Goal: Task Accomplishment & Management: Manage account settings

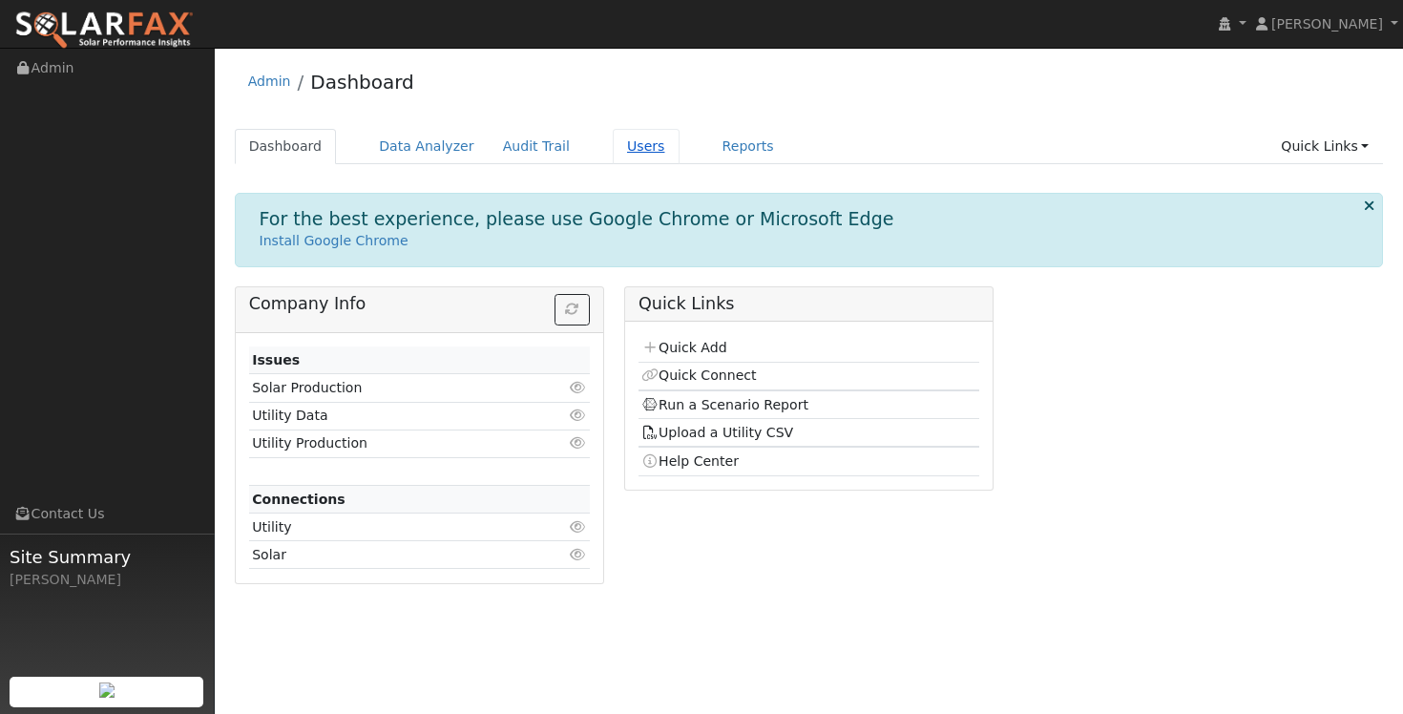
click at [630, 148] on link "Users" at bounding box center [646, 146] width 67 height 35
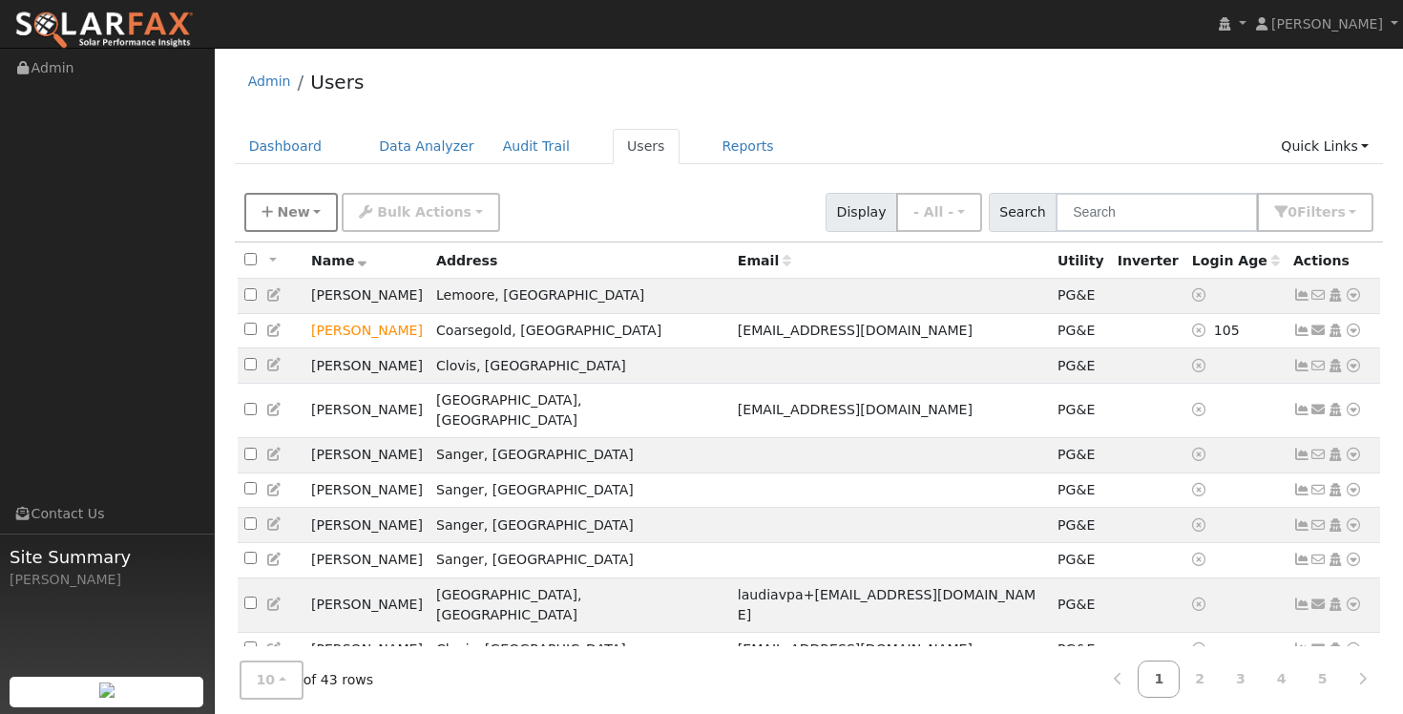
click at [306, 214] on button "New" at bounding box center [291, 212] width 94 height 39
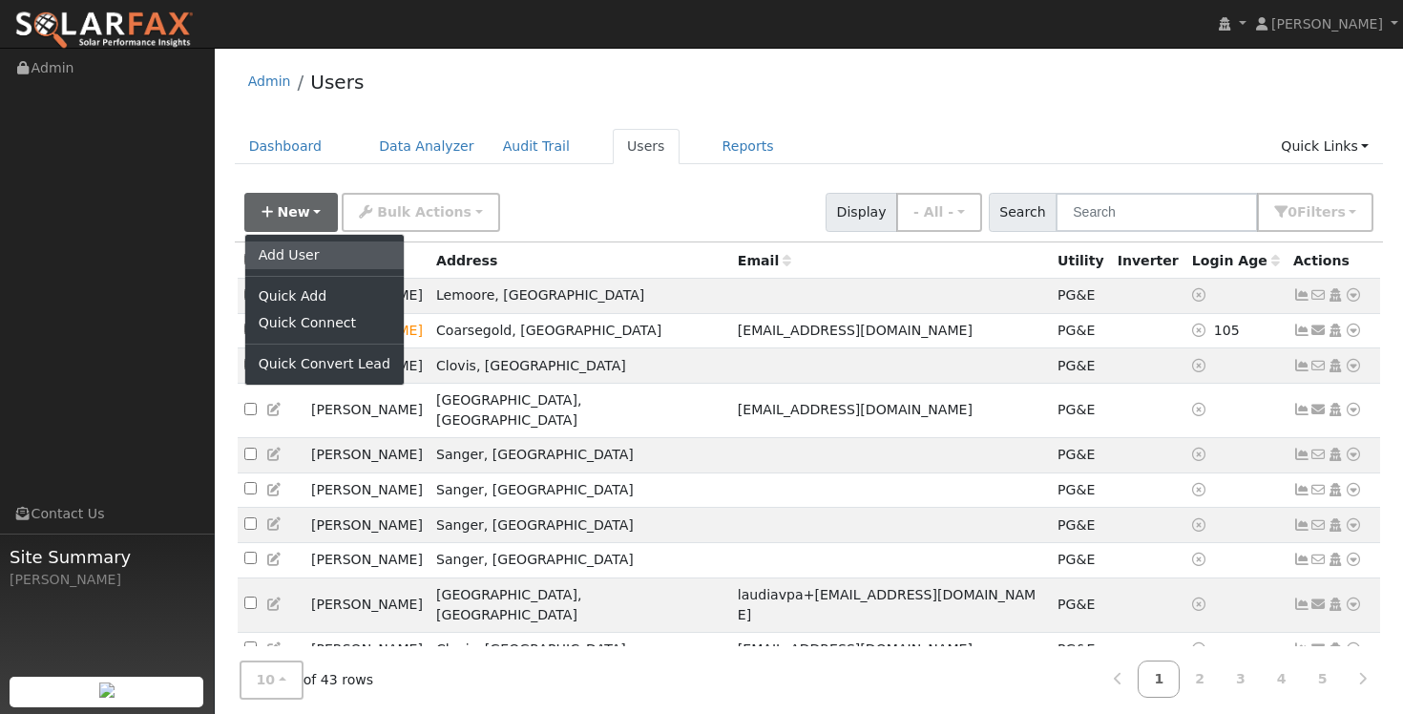
click at [297, 253] on link "Add User" at bounding box center [324, 254] width 158 height 27
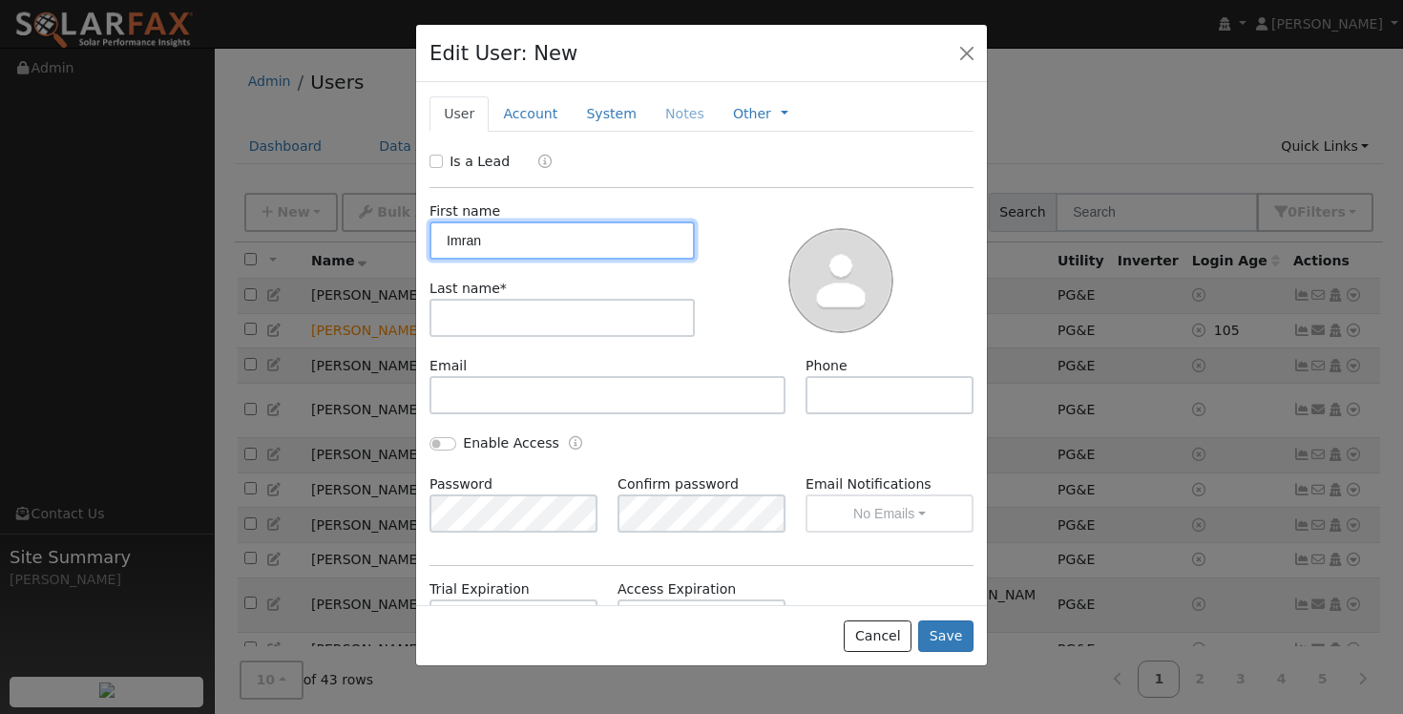
type input "Imran"
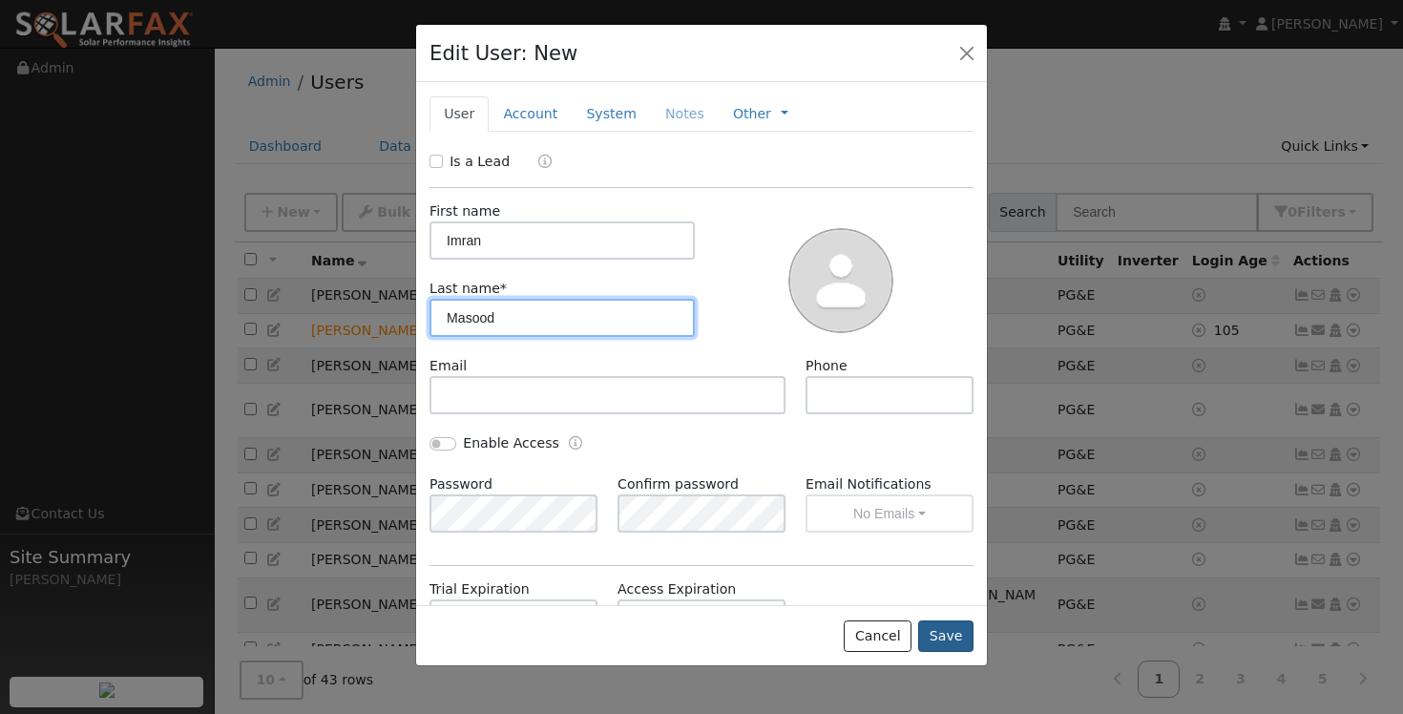
type input "Masood"
click at [948, 631] on button "Save" at bounding box center [945, 636] width 55 height 32
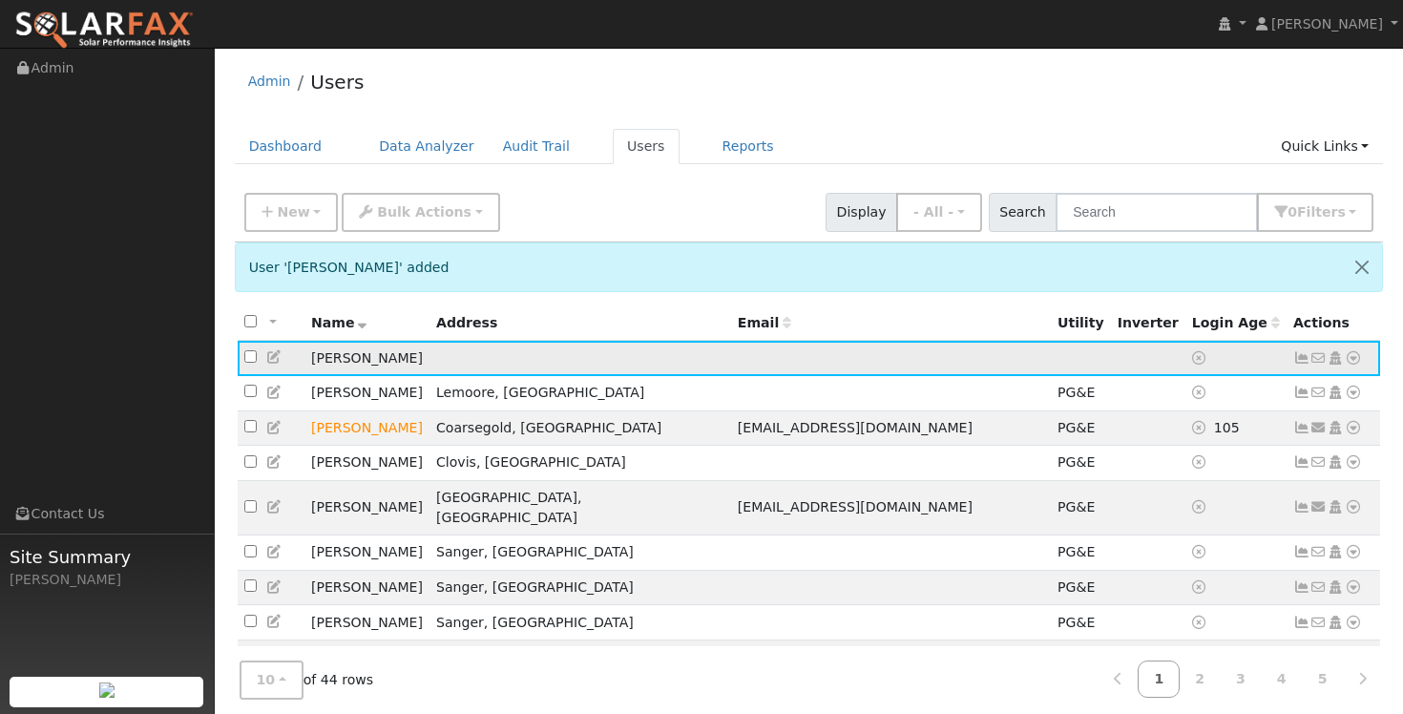
click at [1301, 361] on icon at bounding box center [1301, 357] width 17 height 13
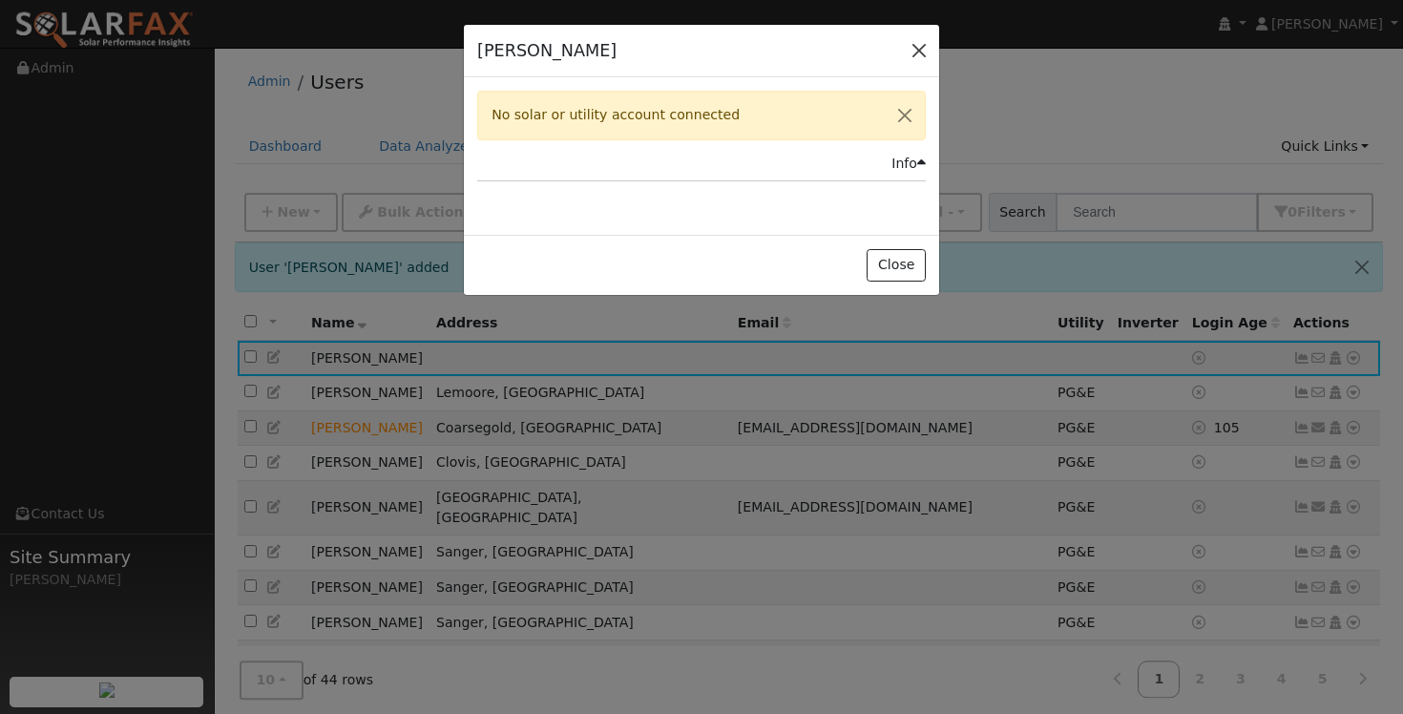
click at [927, 48] on button "button" at bounding box center [919, 50] width 27 height 27
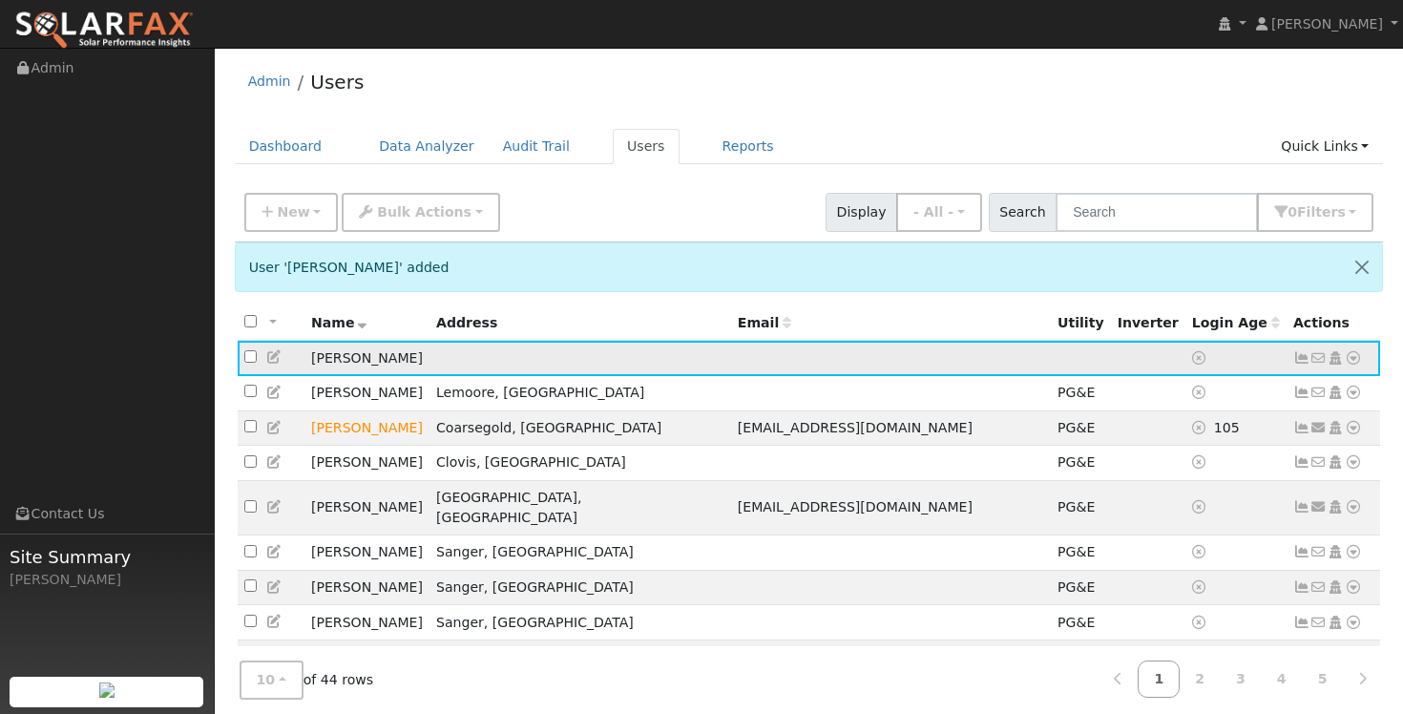
click at [1354, 357] on icon at bounding box center [1353, 357] width 17 height 13
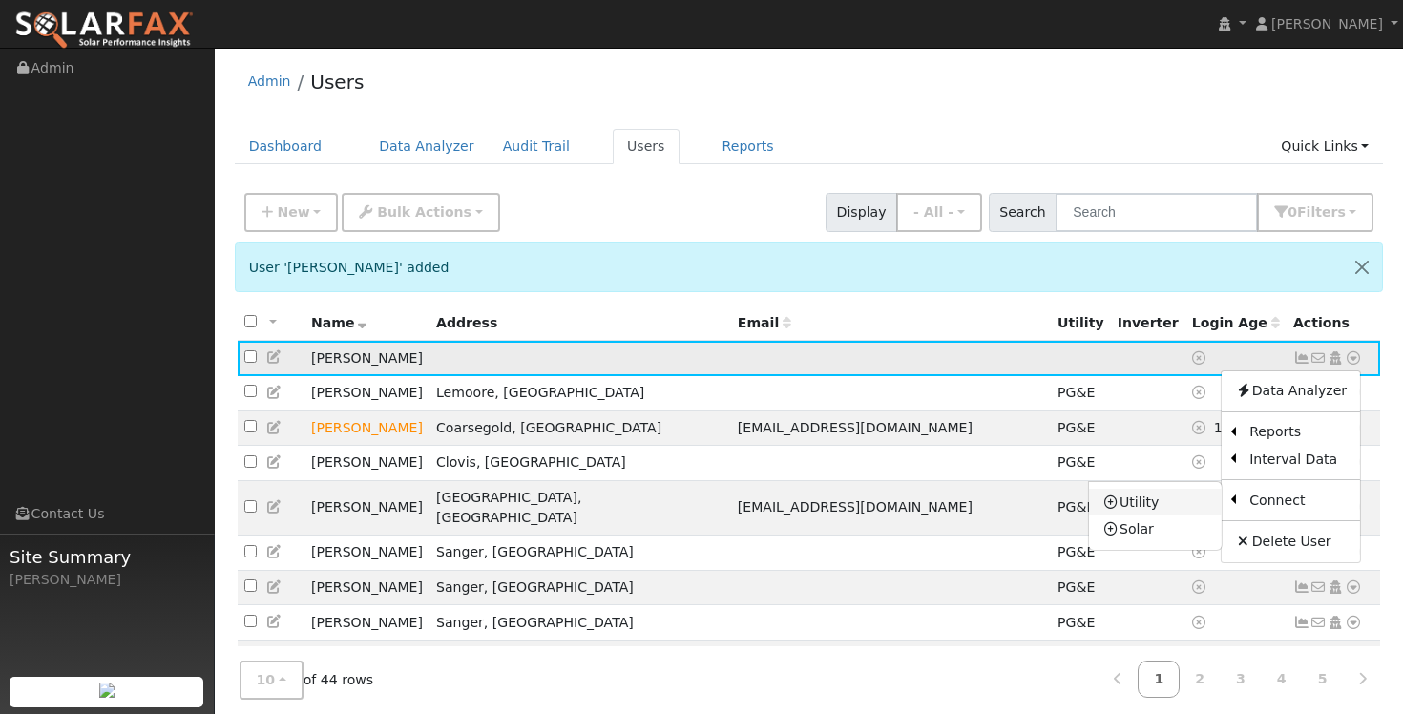
click at [1154, 503] on link "Utility" at bounding box center [1155, 502] width 133 height 27
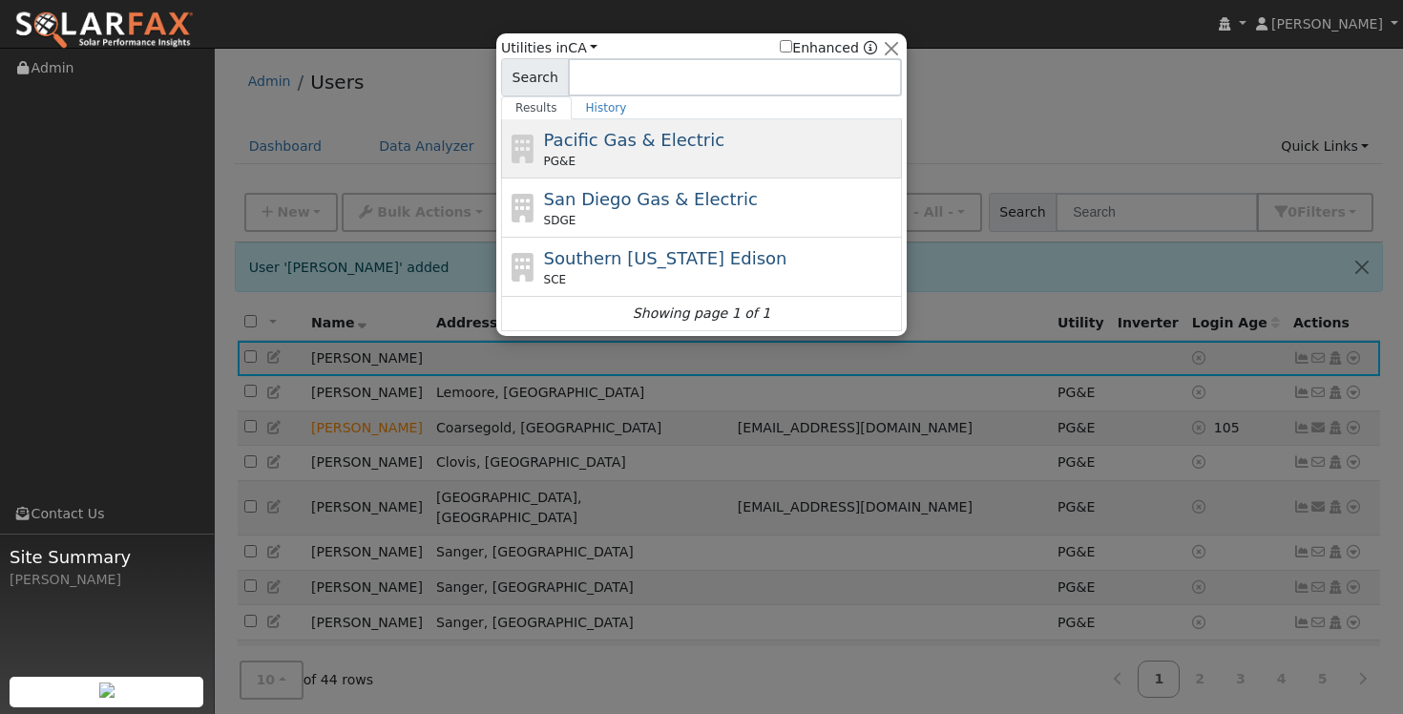
click at [658, 152] on div "Pacific Gas & Electric PG&E" at bounding box center [721, 148] width 354 height 43
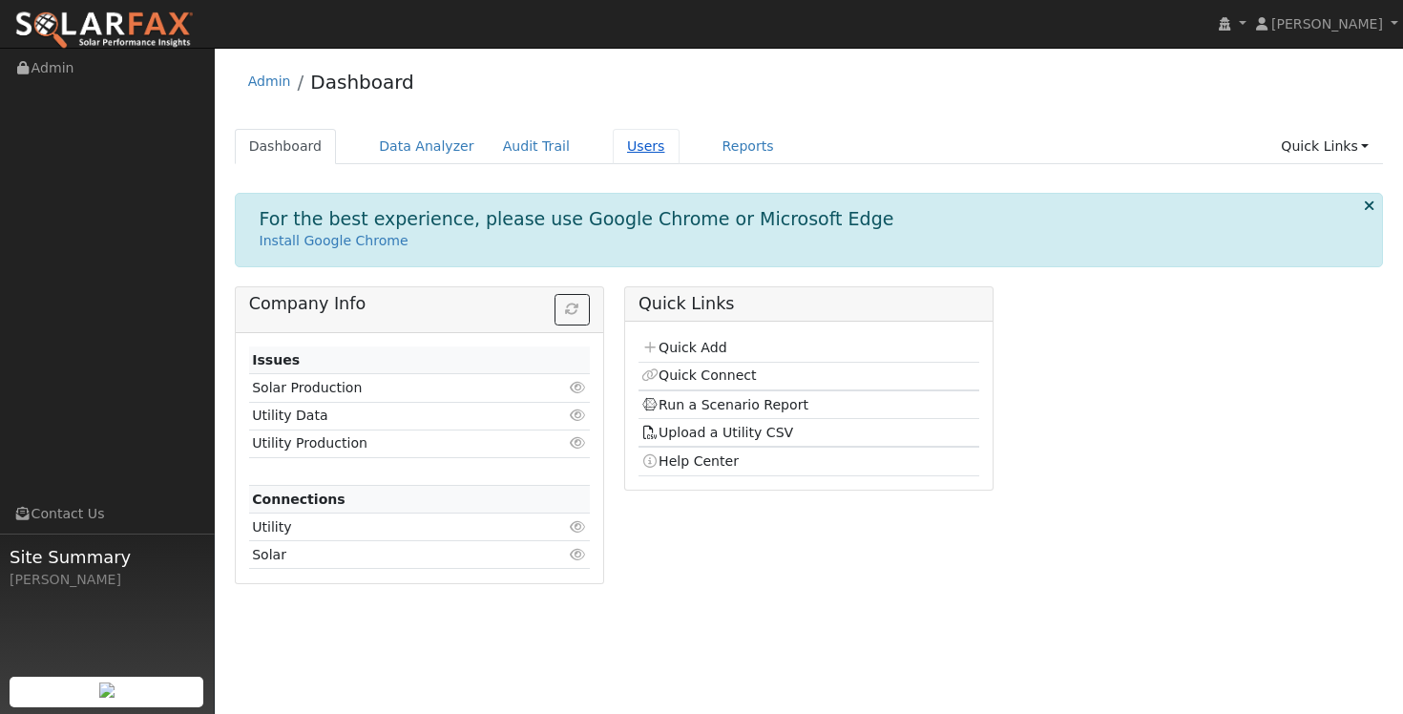
click at [613, 156] on link "Users" at bounding box center [646, 146] width 67 height 35
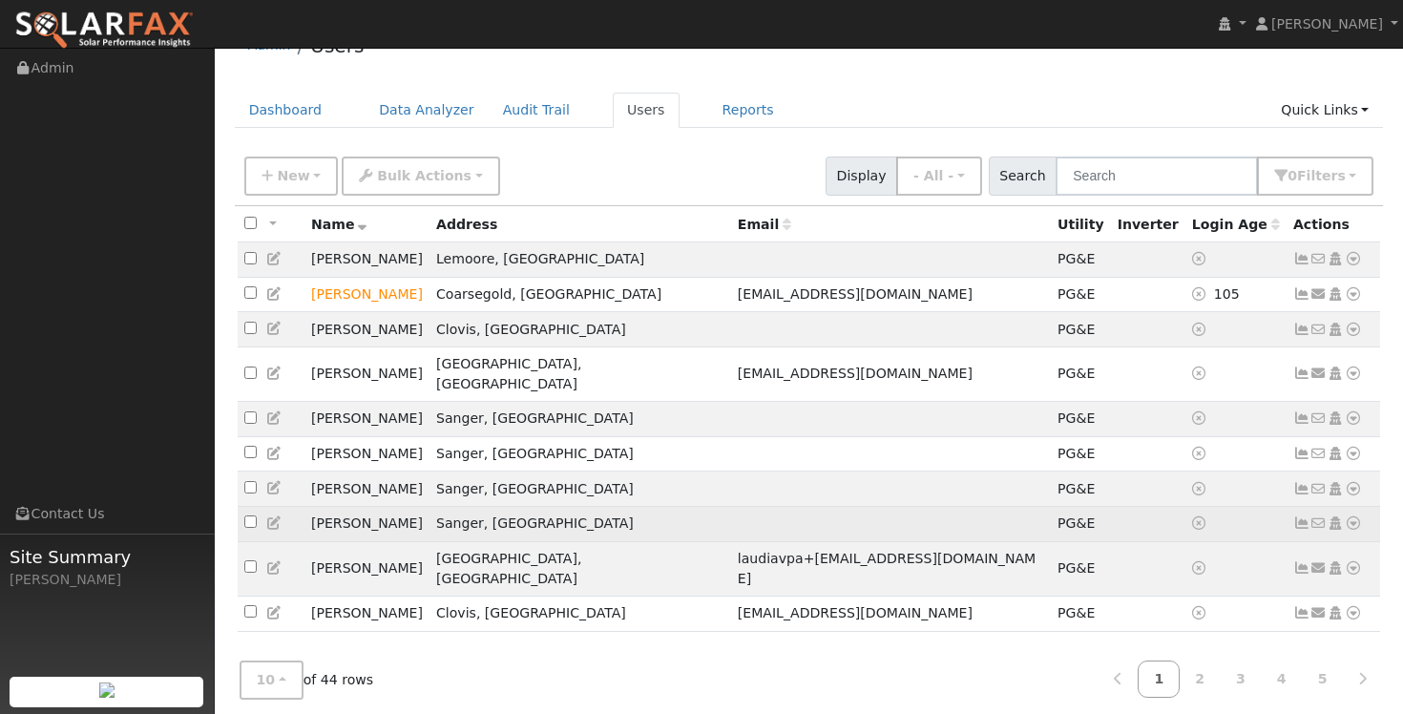
scroll to position [34, 0]
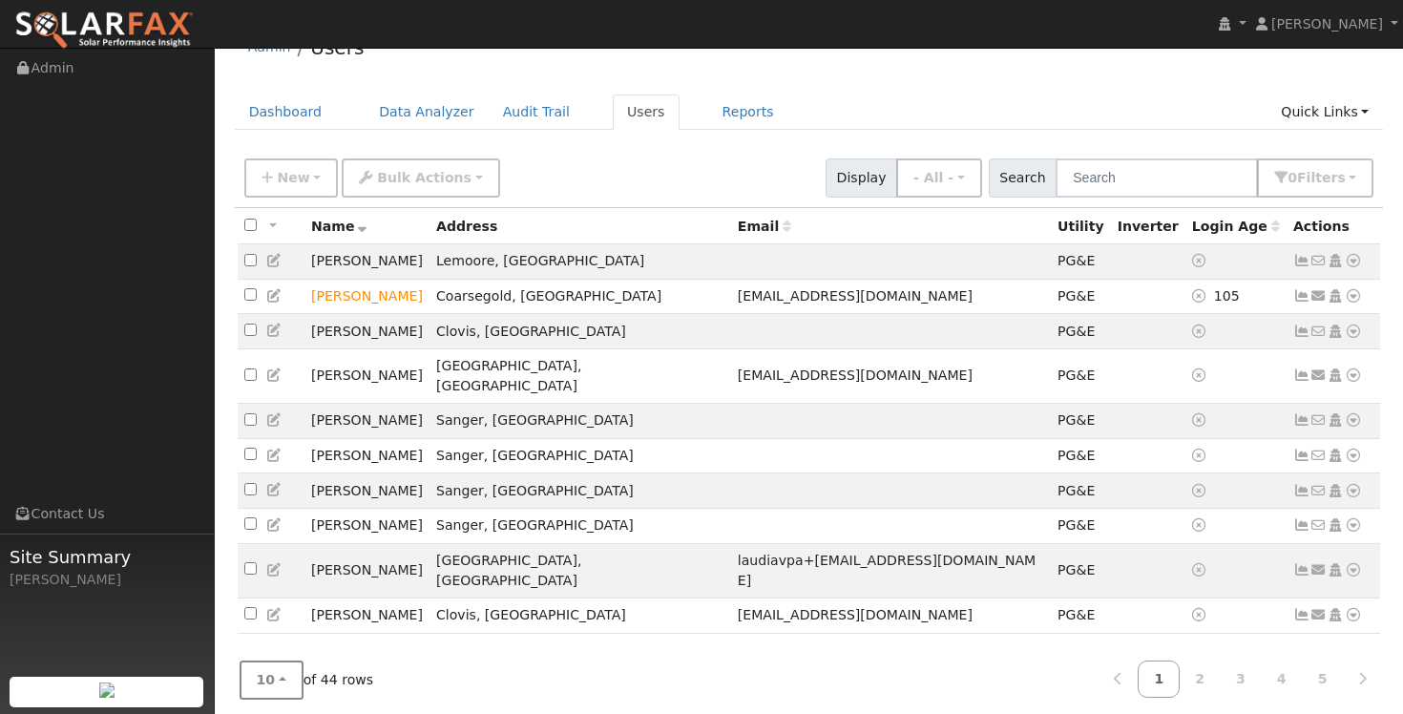
click at [280, 669] on button "10" at bounding box center [272, 680] width 64 height 39
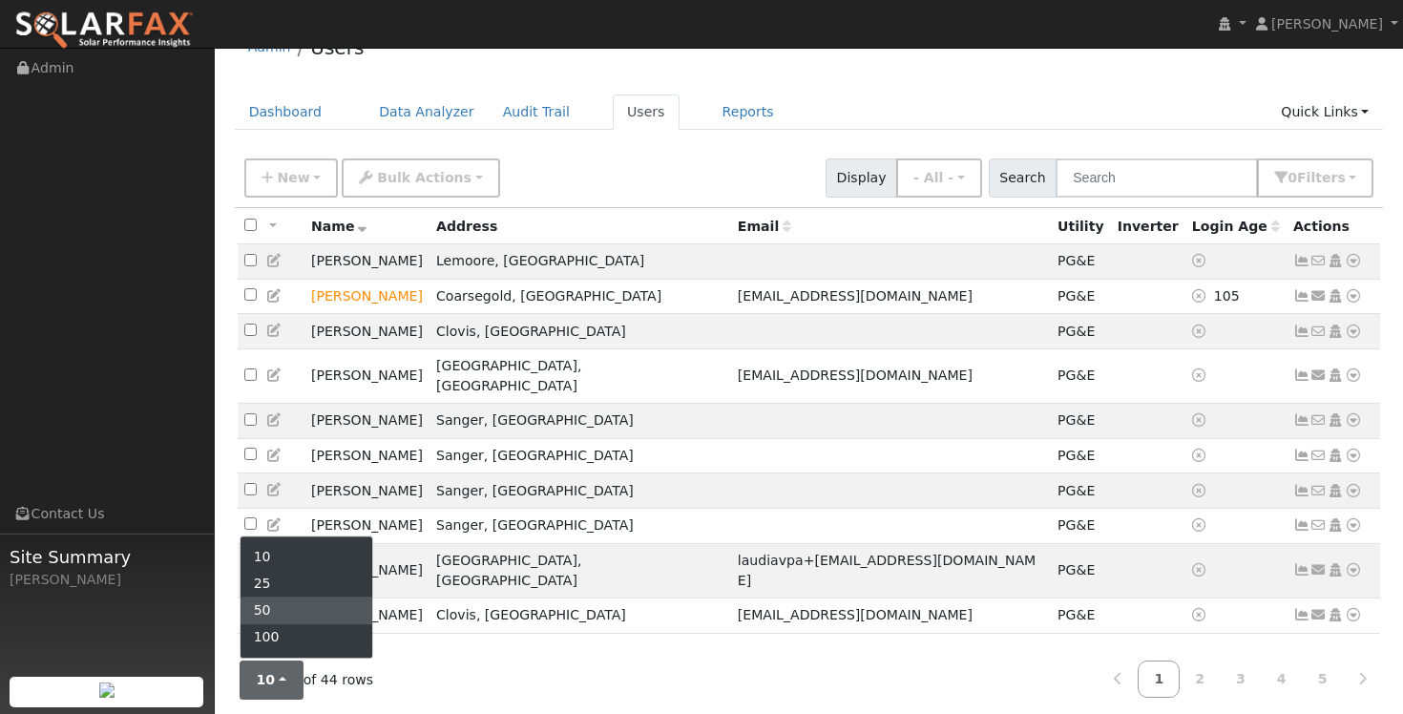
click at [261, 598] on link "50" at bounding box center [307, 611] width 133 height 27
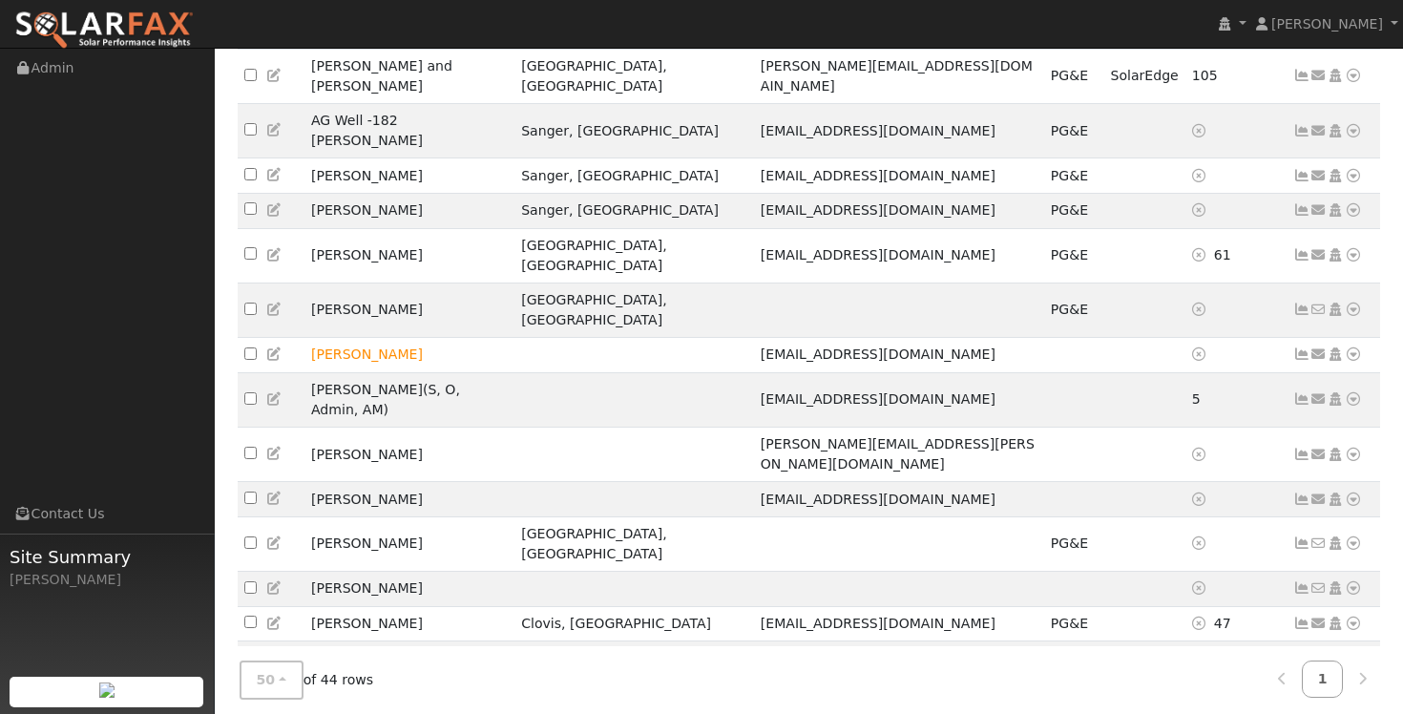
scroll to position [672, 0]
click at [1353, 582] on icon at bounding box center [1353, 588] width 17 height 13
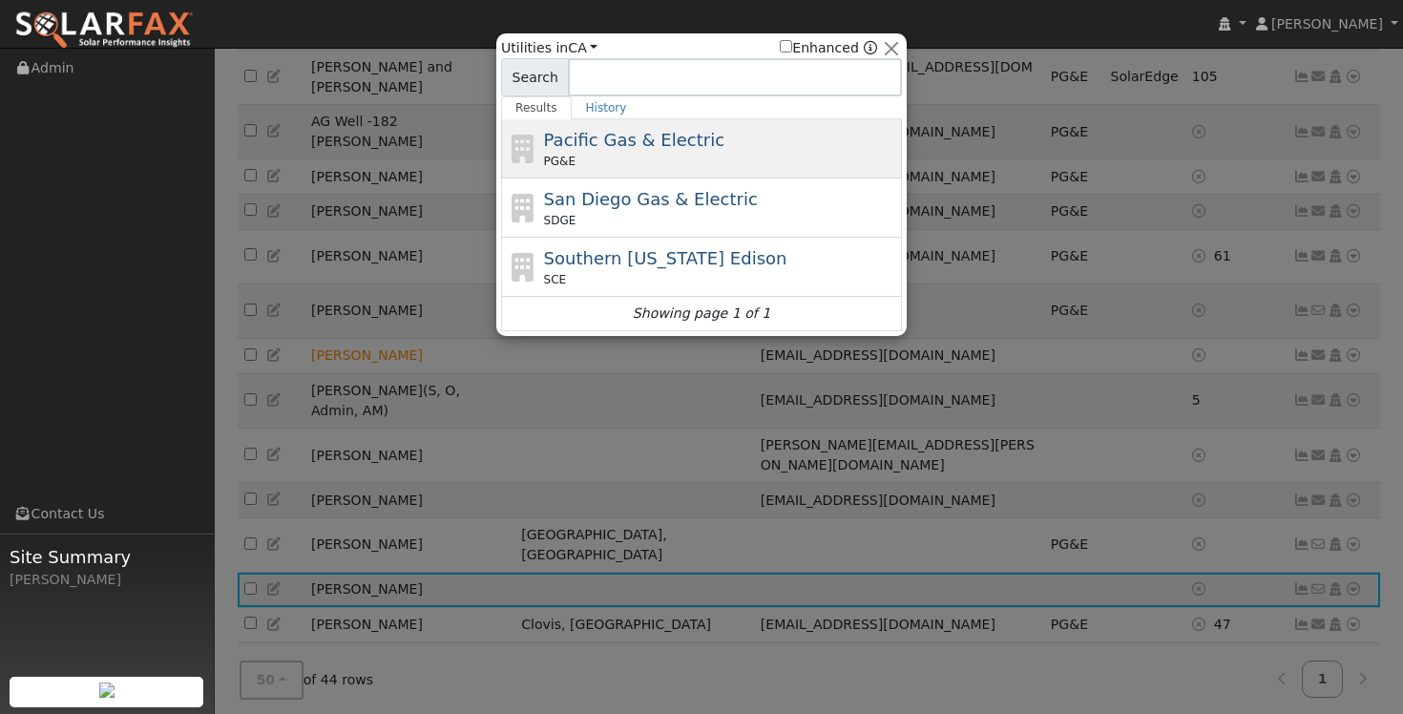
click at [643, 150] on span "Pacific Gas & Electric" at bounding box center [634, 140] width 180 height 20
